Goal: Check status: Check status

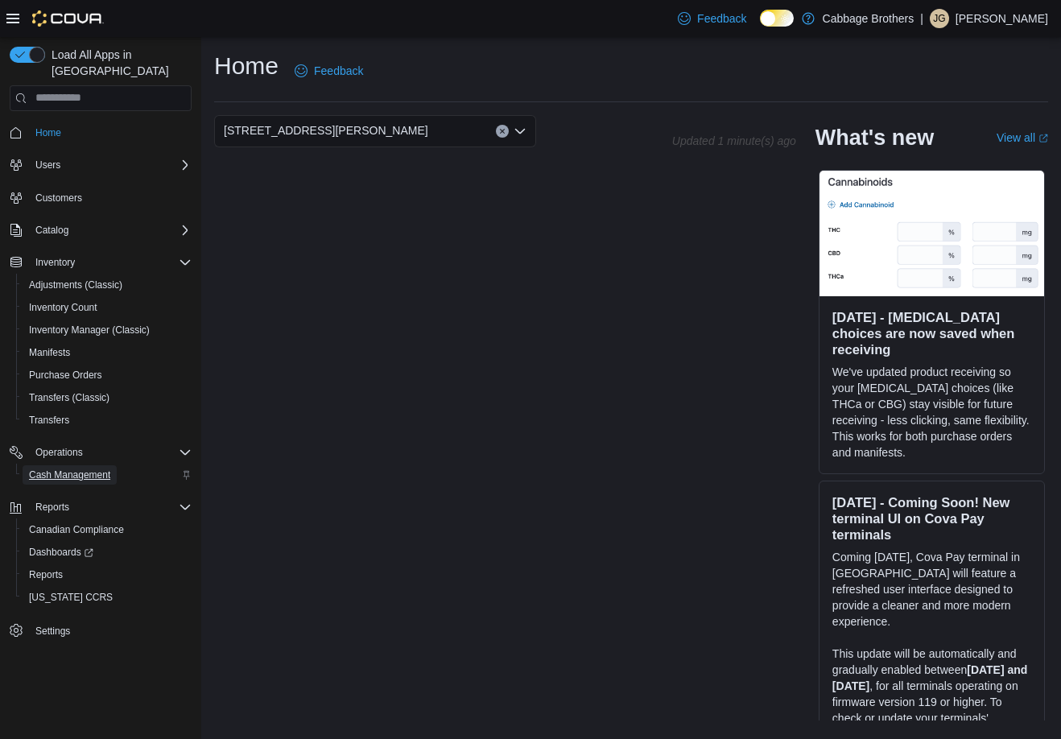
click at [68, 468] on span "Cash Management" at bounding box center [69, 474] width 81 height 13
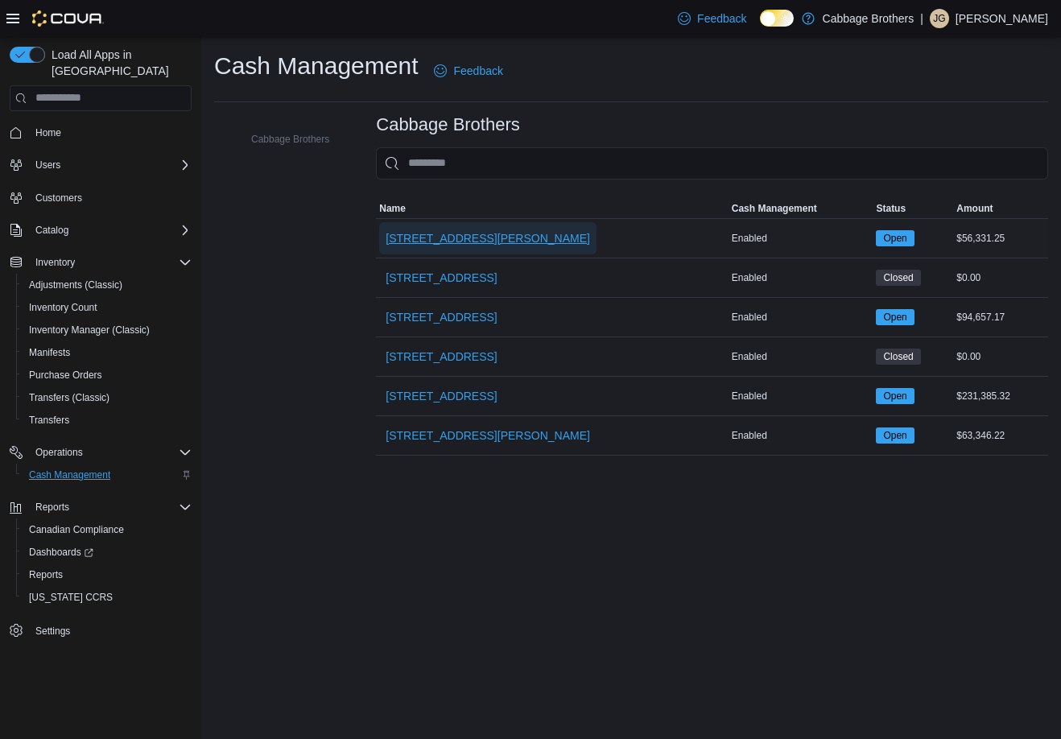
click at [443, 242] on span "[STREET_ADDRESS][PERSON_NAME]" at bounding box center [487, 238] width 204 height 16
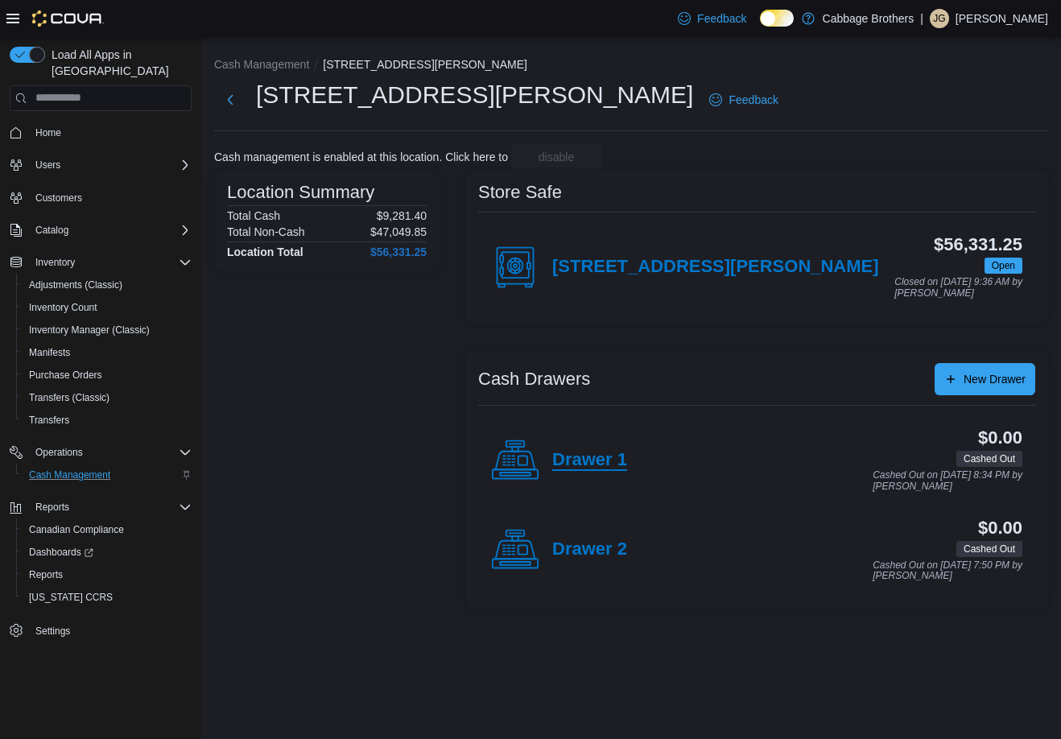
click at [565, 458] on h4 "Drawer 1" at bounding box center [589, 460] width 75 height 21
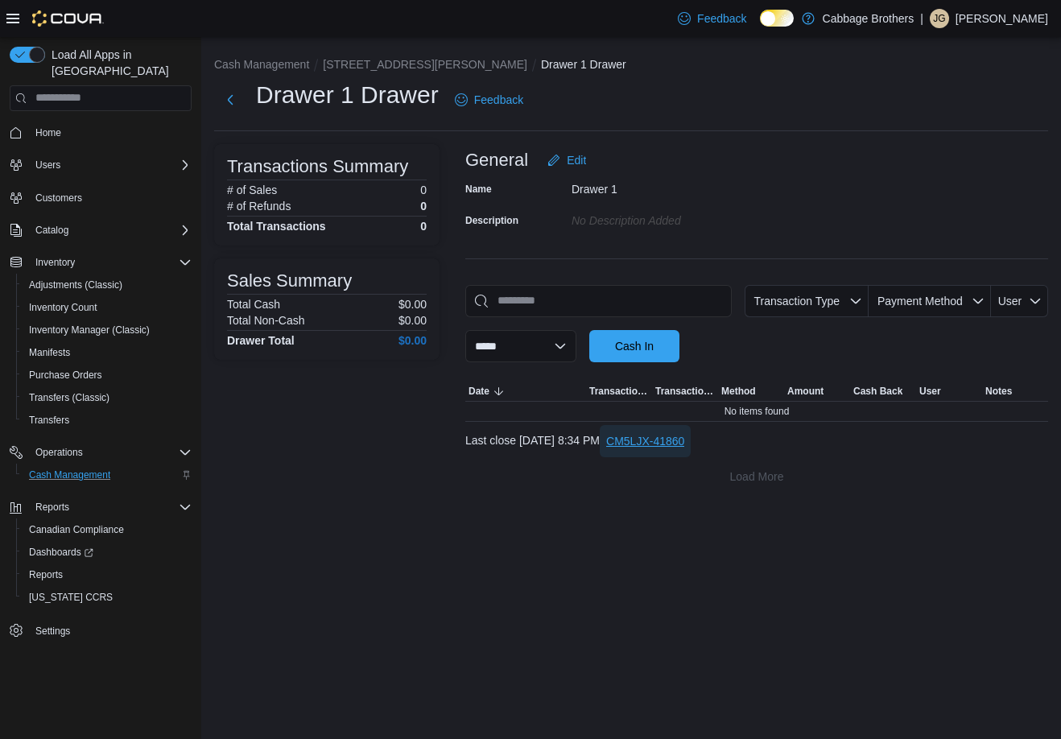
click at [681, 440] on span "CM5LJX-41860" at bounding box center [645, 441] width 78 height 16
